Goal: Task Accomplishment & Management: Use online tool/utility

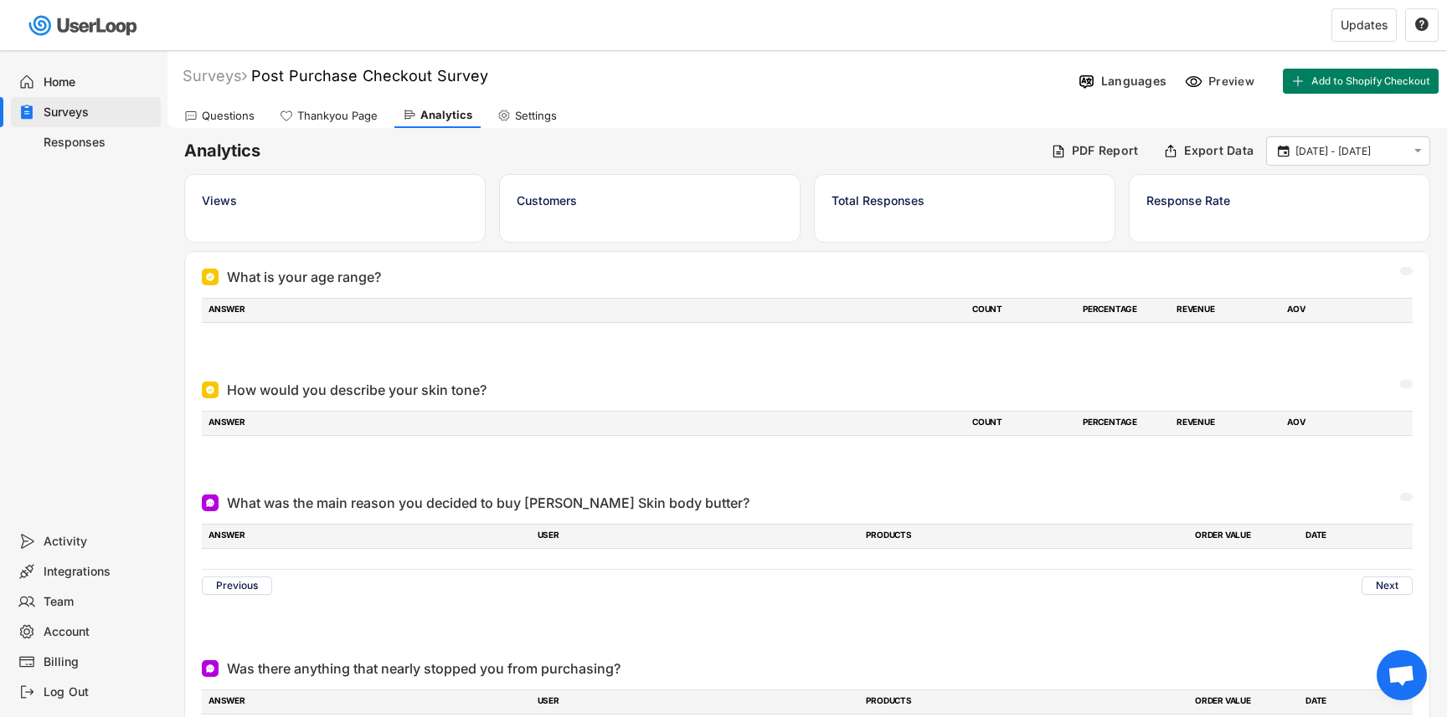
scroll to position [50, 0]
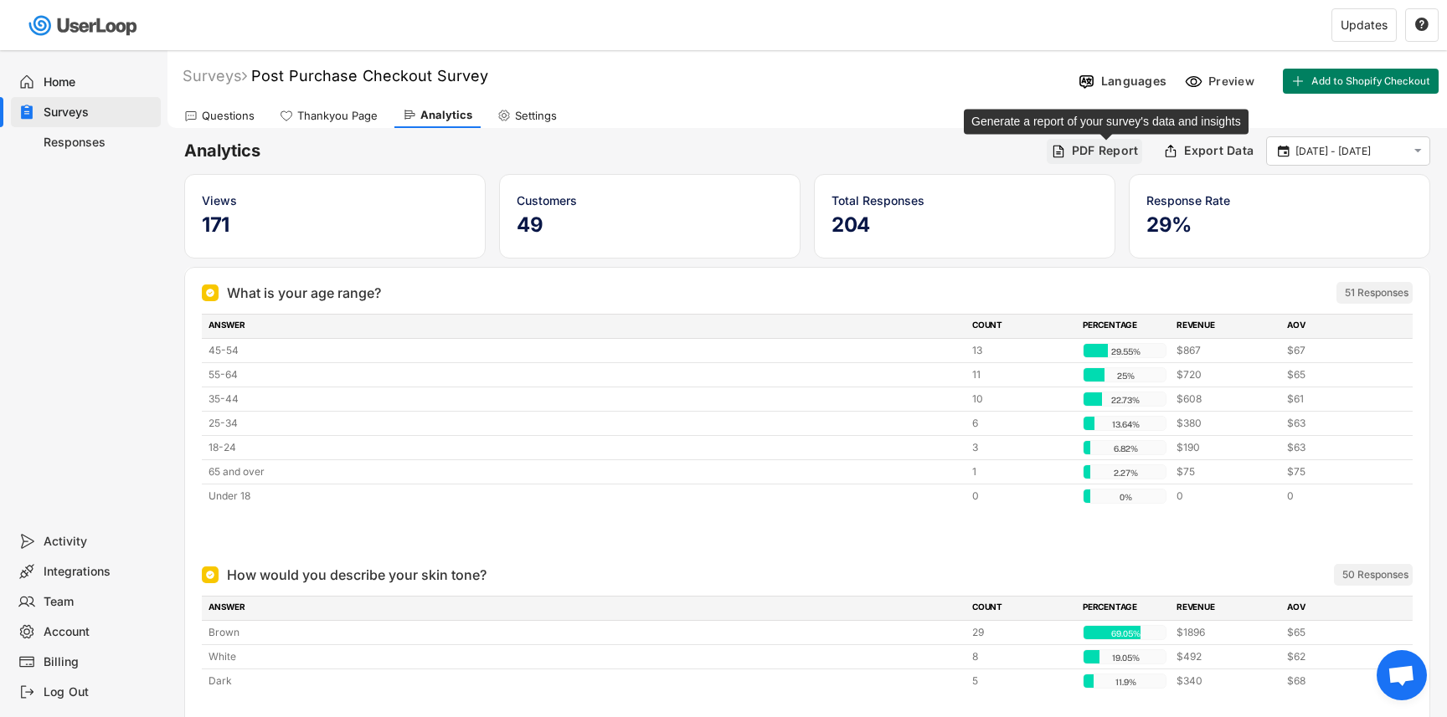
click at [1079, 153] on div "PDF Report" at bounding box center [1105, 150] width 67 height 15
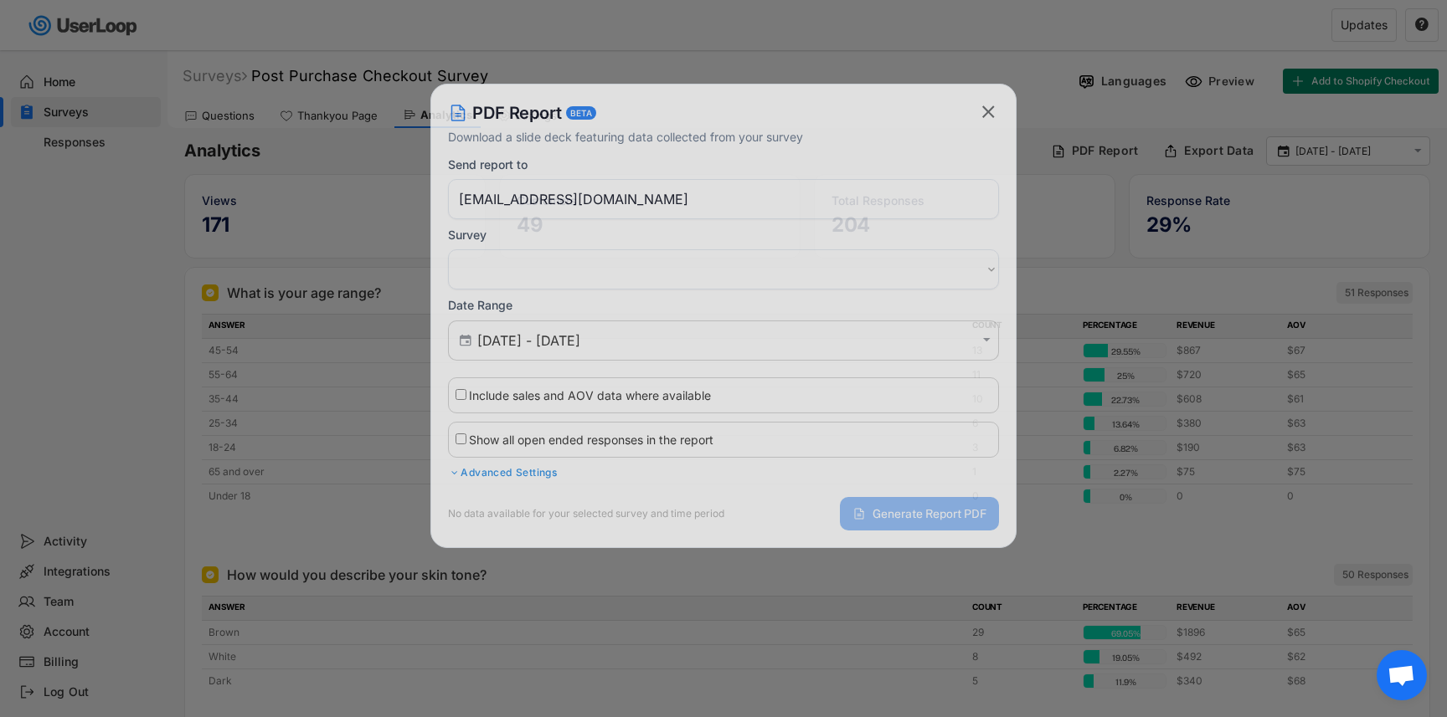
select select ""1348695171700984260__LOOKUP__1758019285573x864422384032175000""
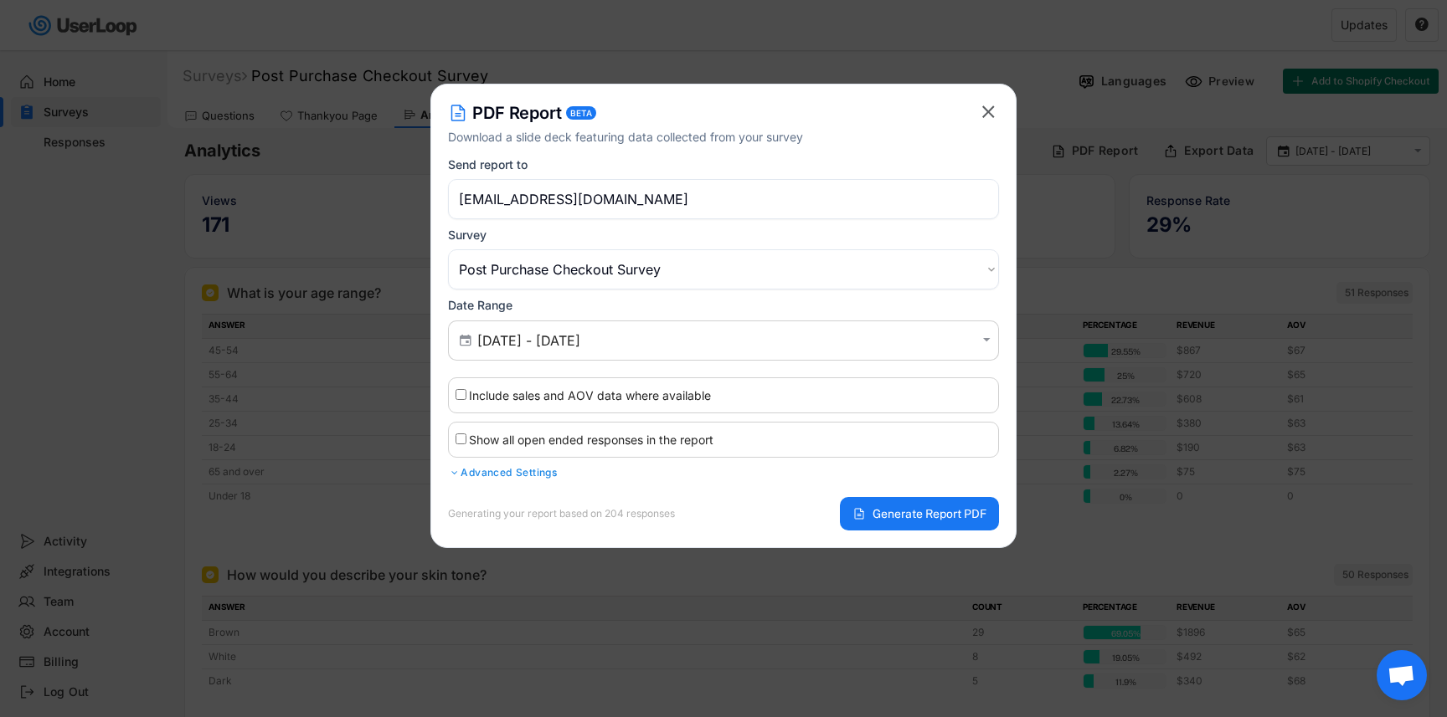
click at [588, 394] on label "Include sales and AOV data where available" at bounding box center [590, 395] width 242 height 14
click at [466, 394] on input "Include sales and AOV data where available" at bounding box center [460, 394] width 11 height 11
checkbox input "true"
click at [460, 444] on input "Show all open ended responses in the report" at bounding box center [460, 439] width 11 height 11
checkbox input "true"
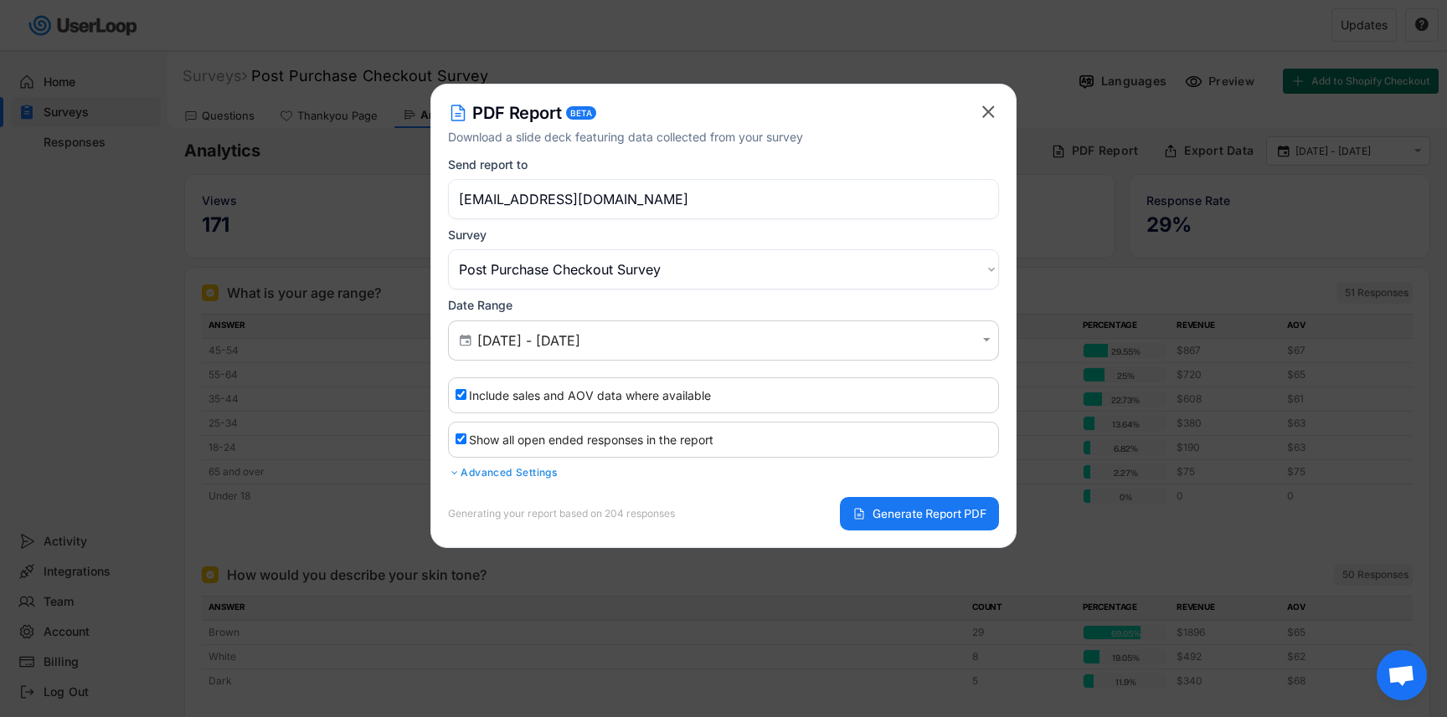
click at [507, 479] on div "Advanced Settings" at bounding box center [723, 472] width 551 height 13
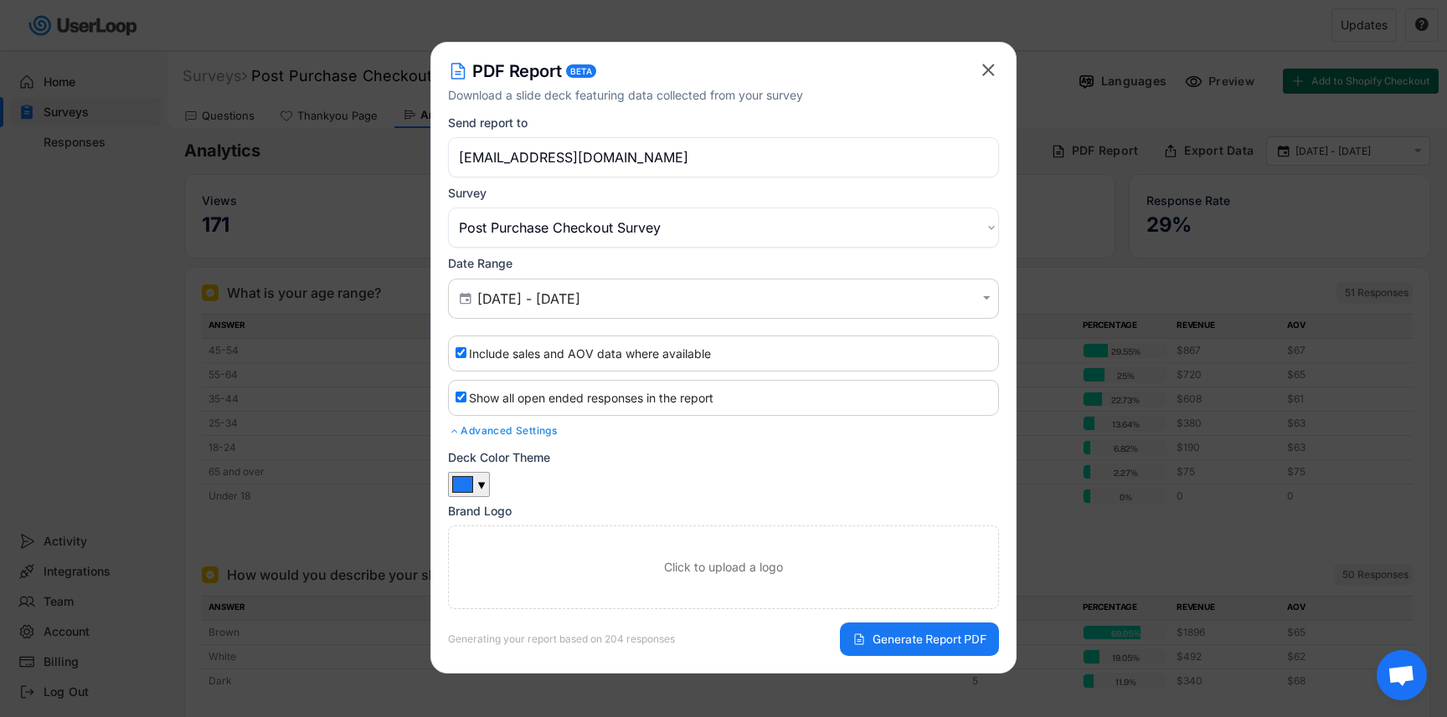
click at [485, 434] on div "Advanced Settings" at bounding box center [723, 430] width 551 height 13
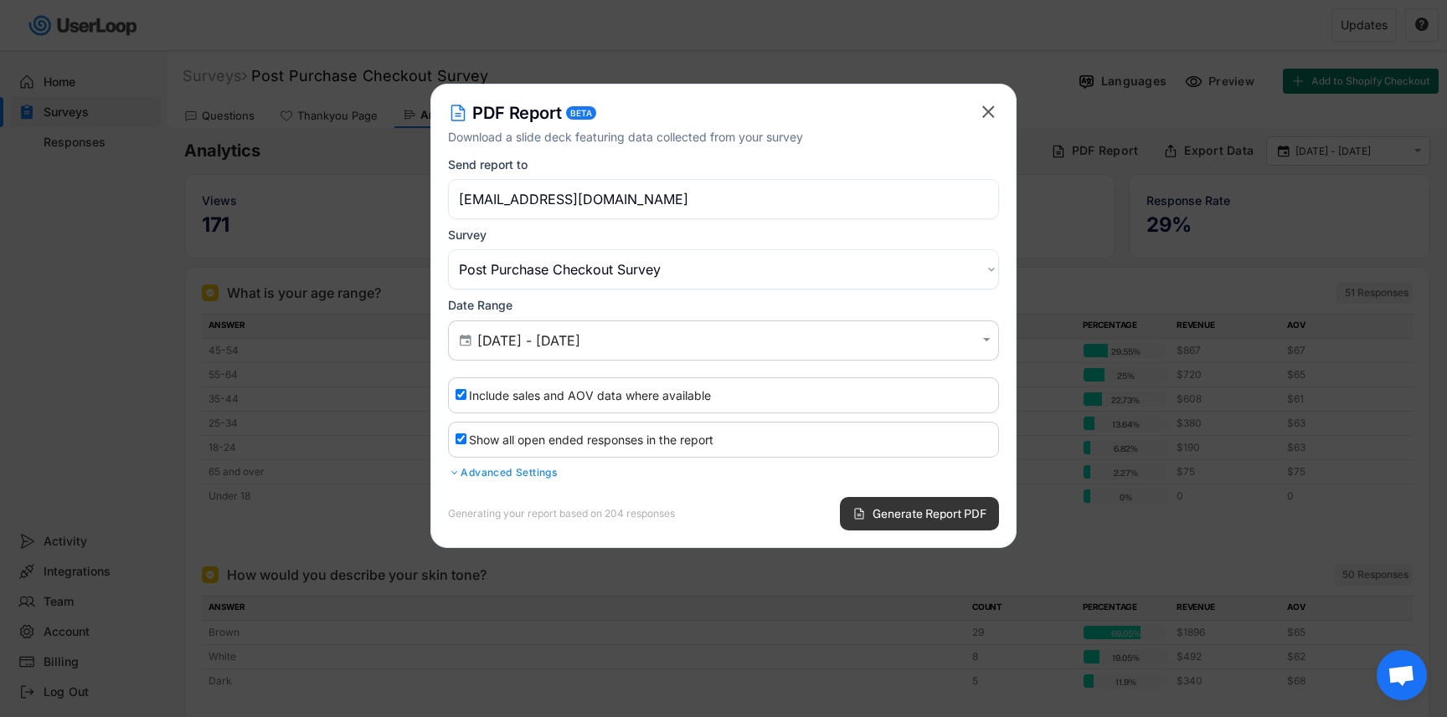
click at [912, 510] on span "Generate Report PDF" at bounding box center [929, 514] width 114 height 12
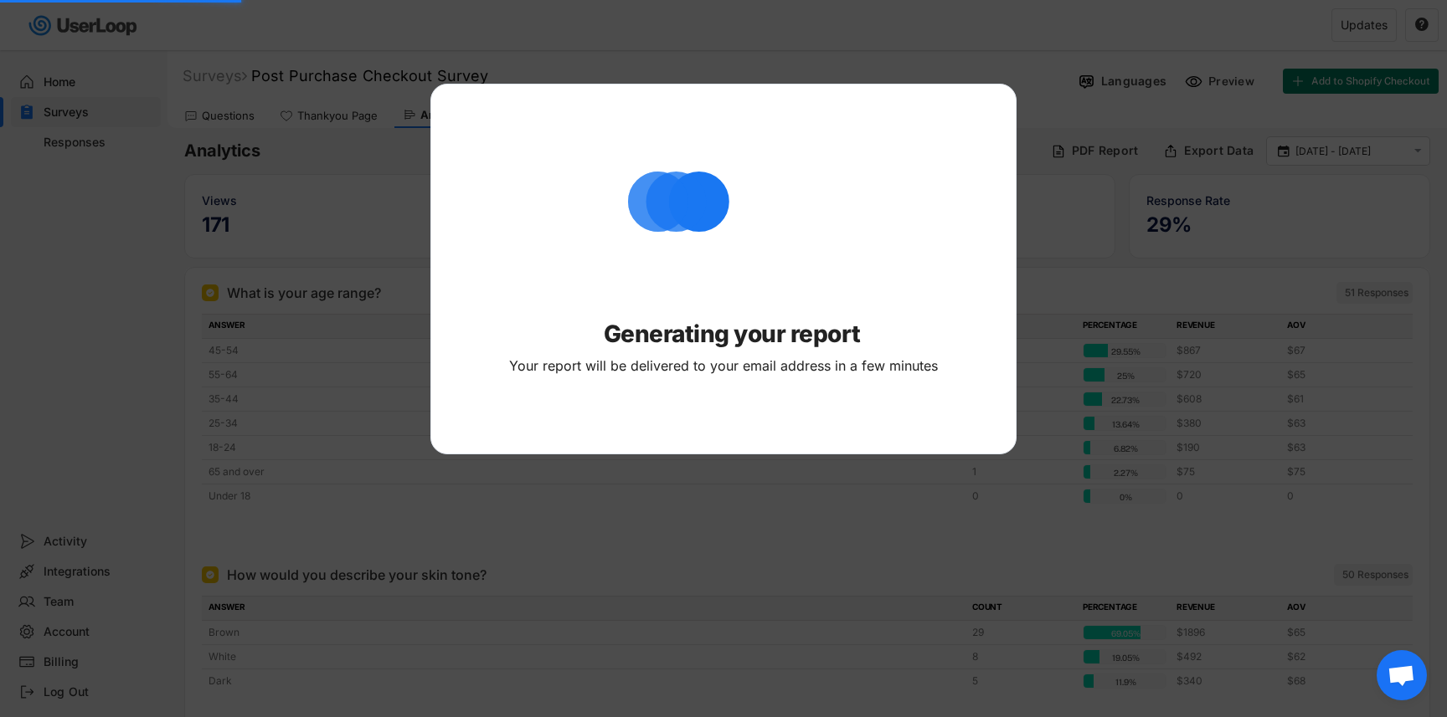
select select ""PLACEHOLDER_1427118222253""
checkbox input "false"
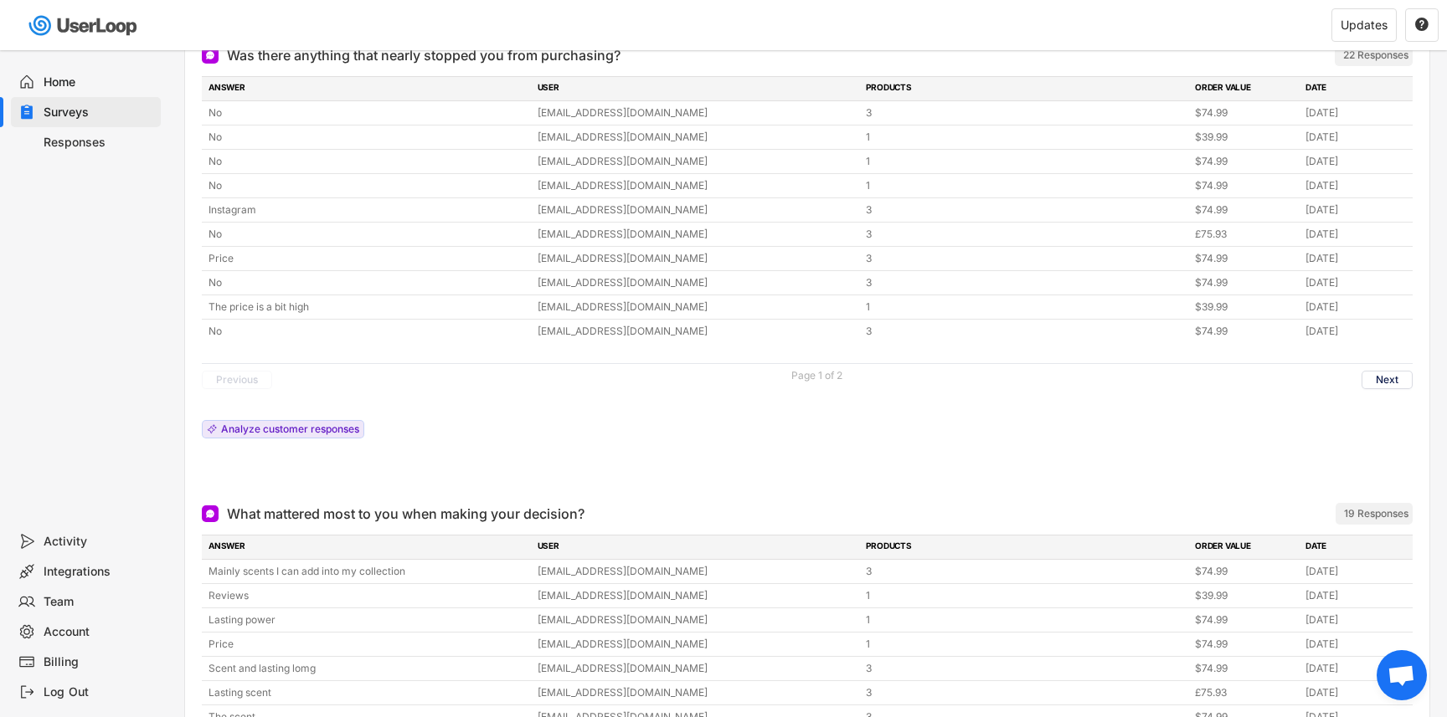
scroll to position [849, 0]
